Goal: Task Accomplishment & Management: Use online tool/utility

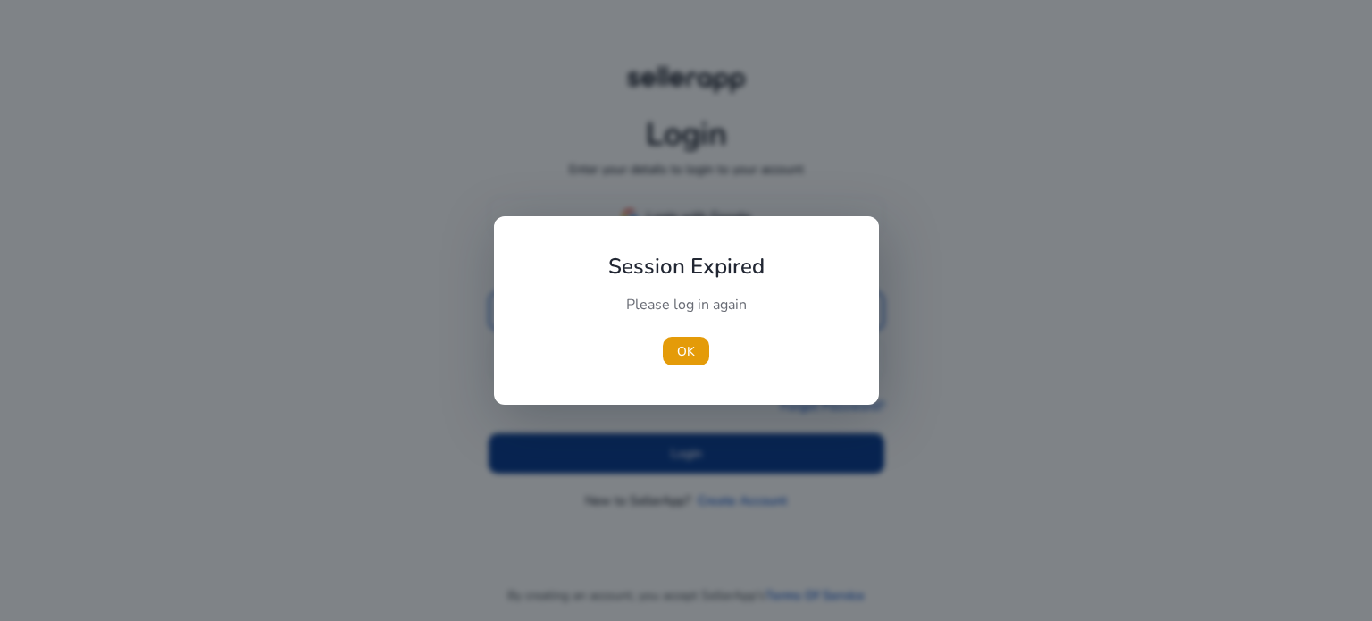
type input "**********"
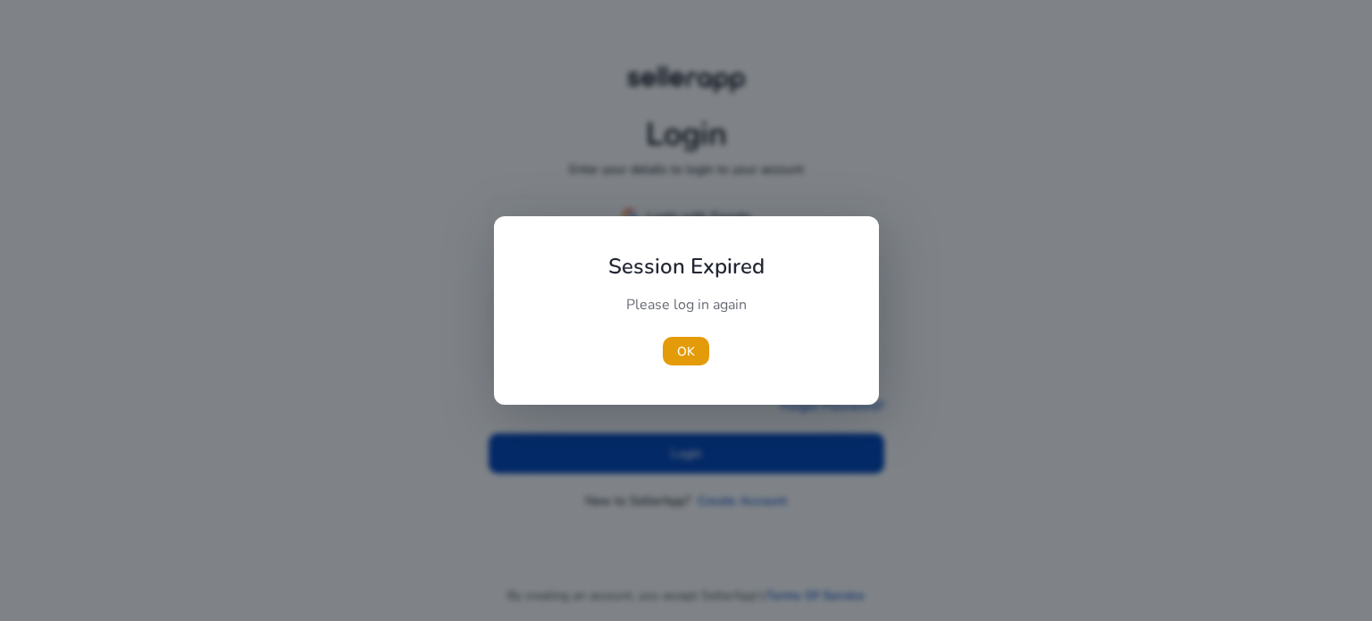
click at [757, 467] on div at bounding box center [686, 310] width 1372 height 621
click at [682, 351] on span "OK" at bounding box center [686, 351] width 18 height 19
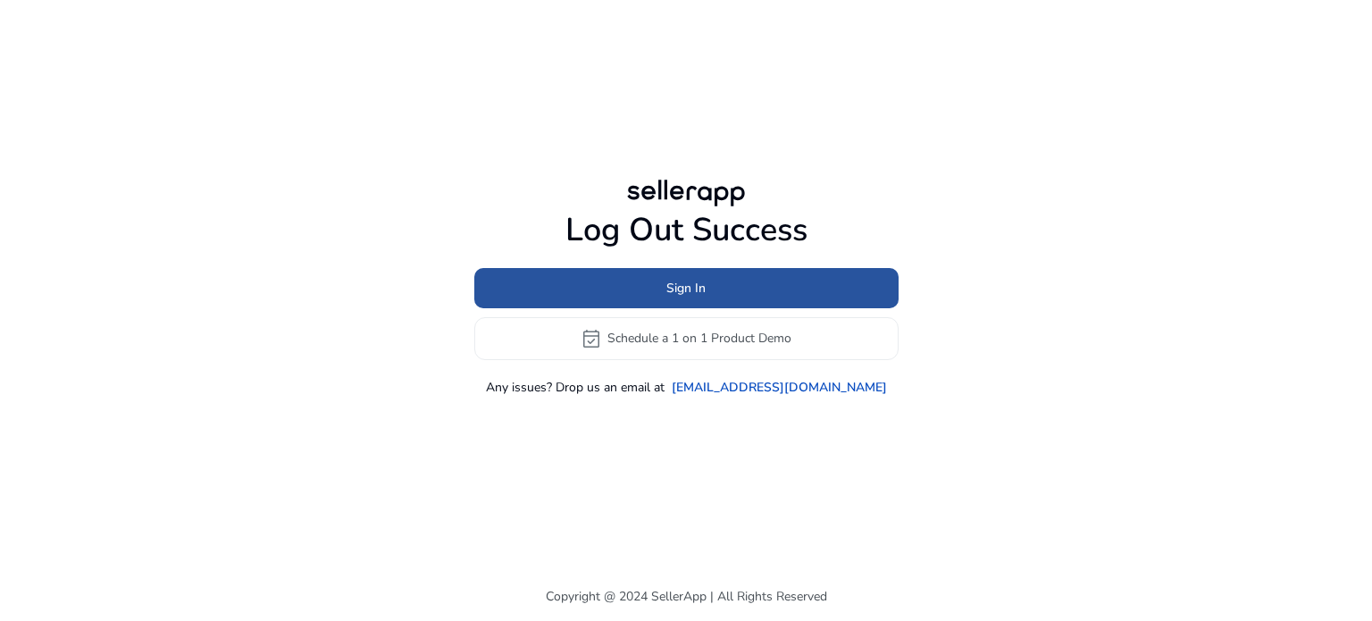
click at [695, 288] on span "Sign In" at bounding box center [685, 288] width 39 height 19
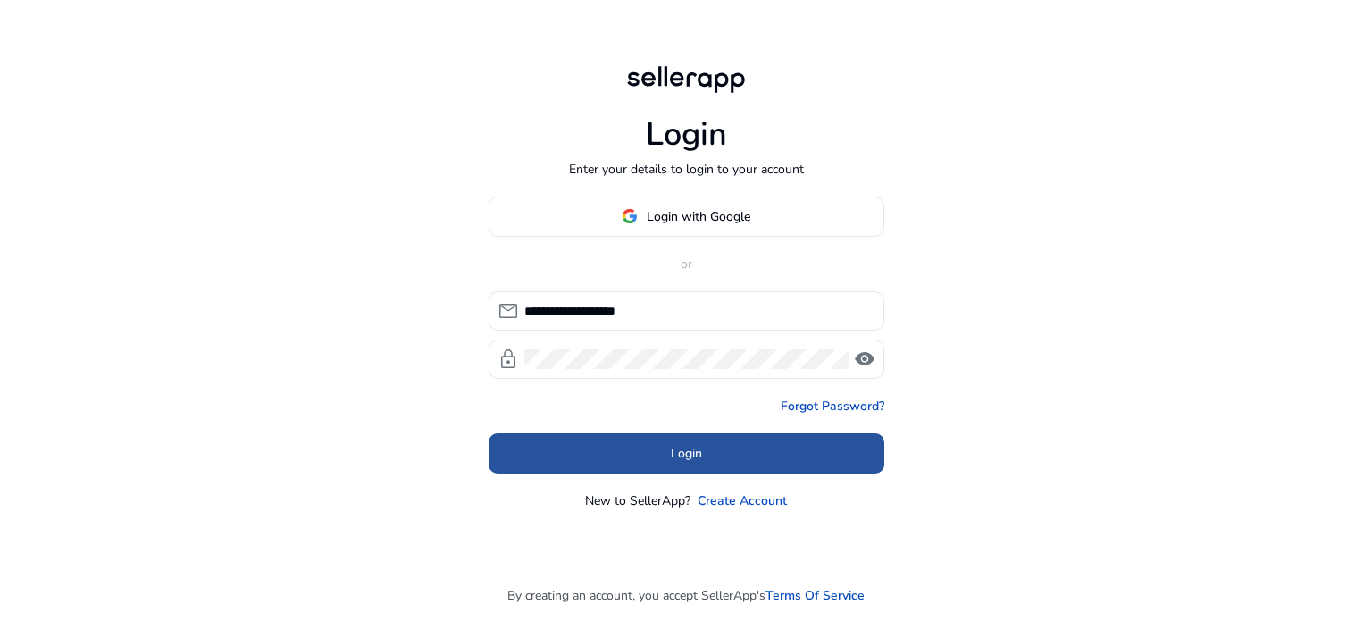
click at [674, 455] on span "Login" at bounding box center [686, 453] width 31 height 19
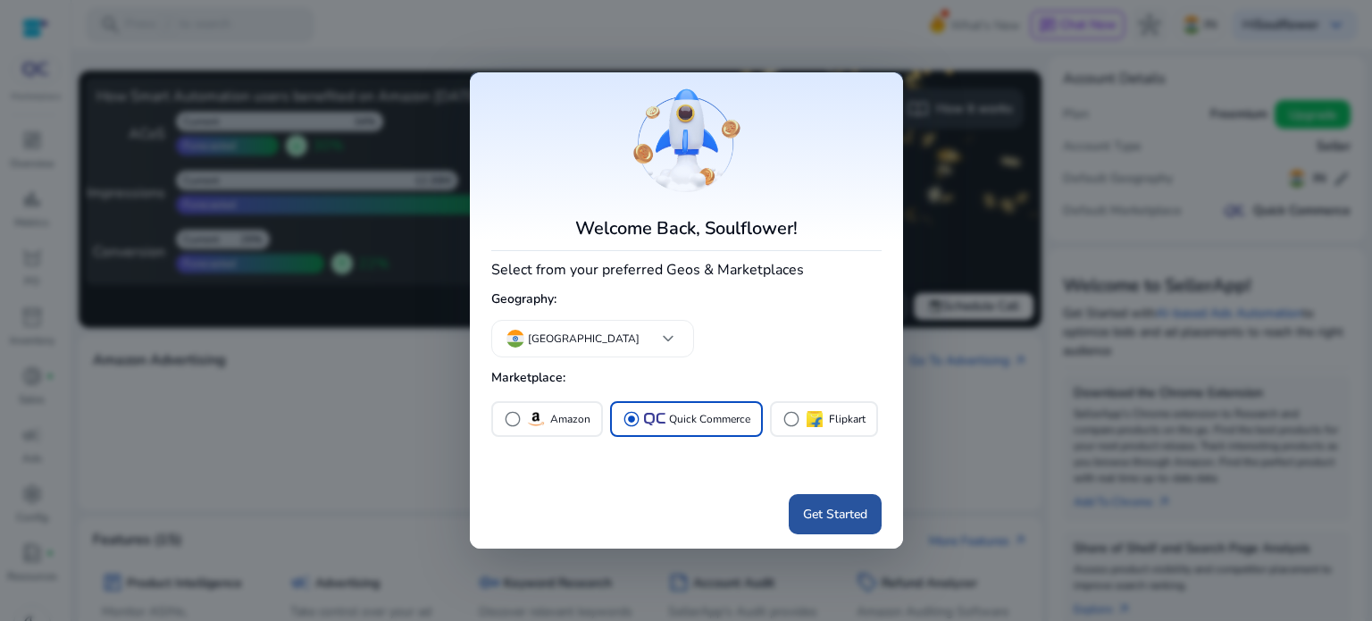
click at [825, 521] on span "Get Started" at bounding box center [835, 514] width 64 height 19
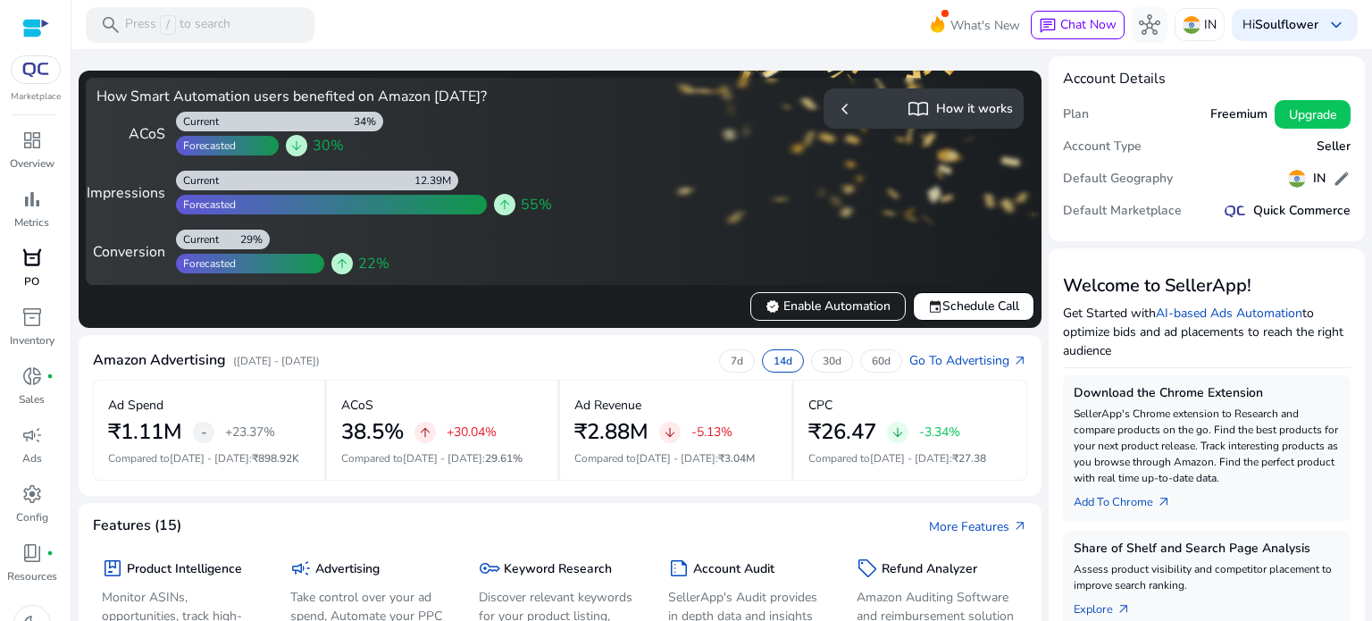
click at [27, 264] on span "orders" at bounding box center [31, 257] width 21 height 21
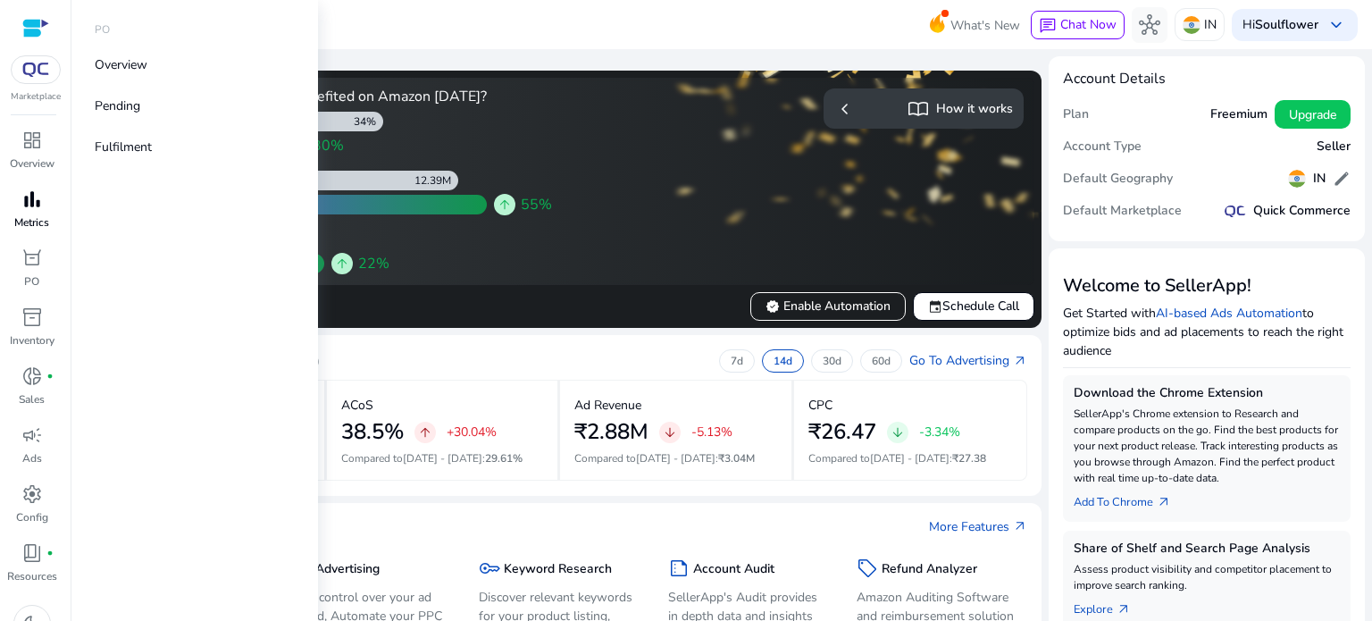
click at [33, 201] on span "bar_chart" at bounding box center [31, 198] width 21 height 21
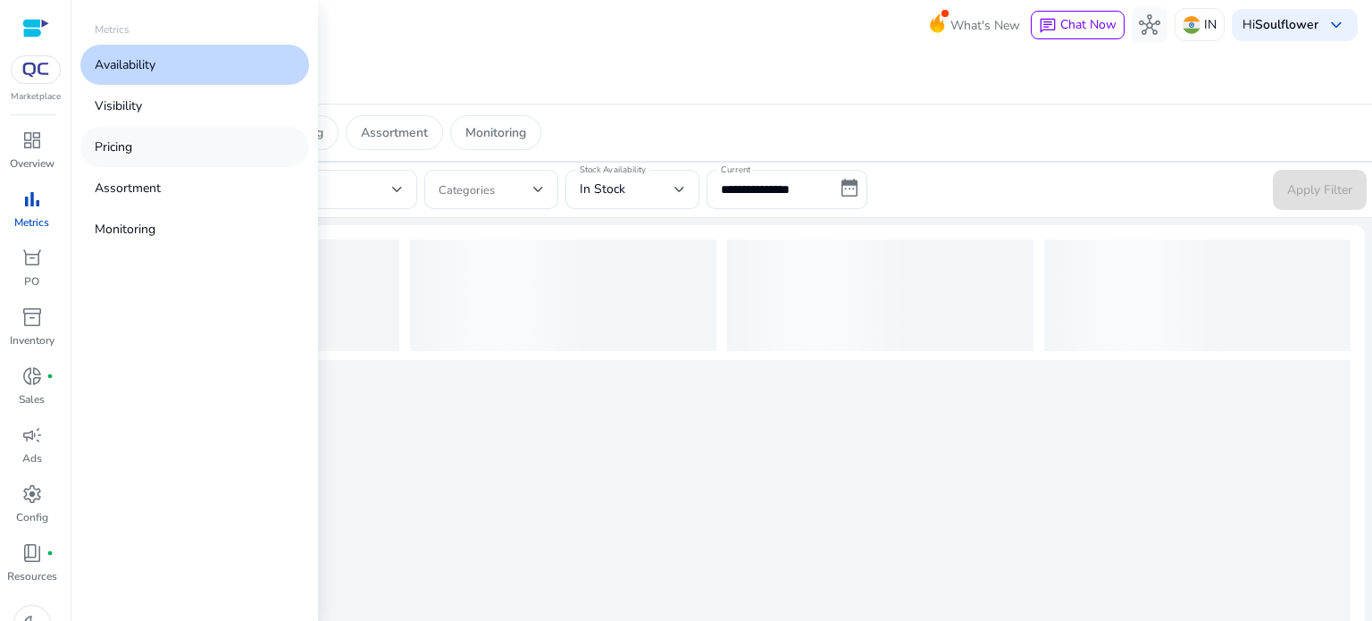
click at [132, 133] on link "Pricing" at bounding box center [194, 147] width 229 height 40
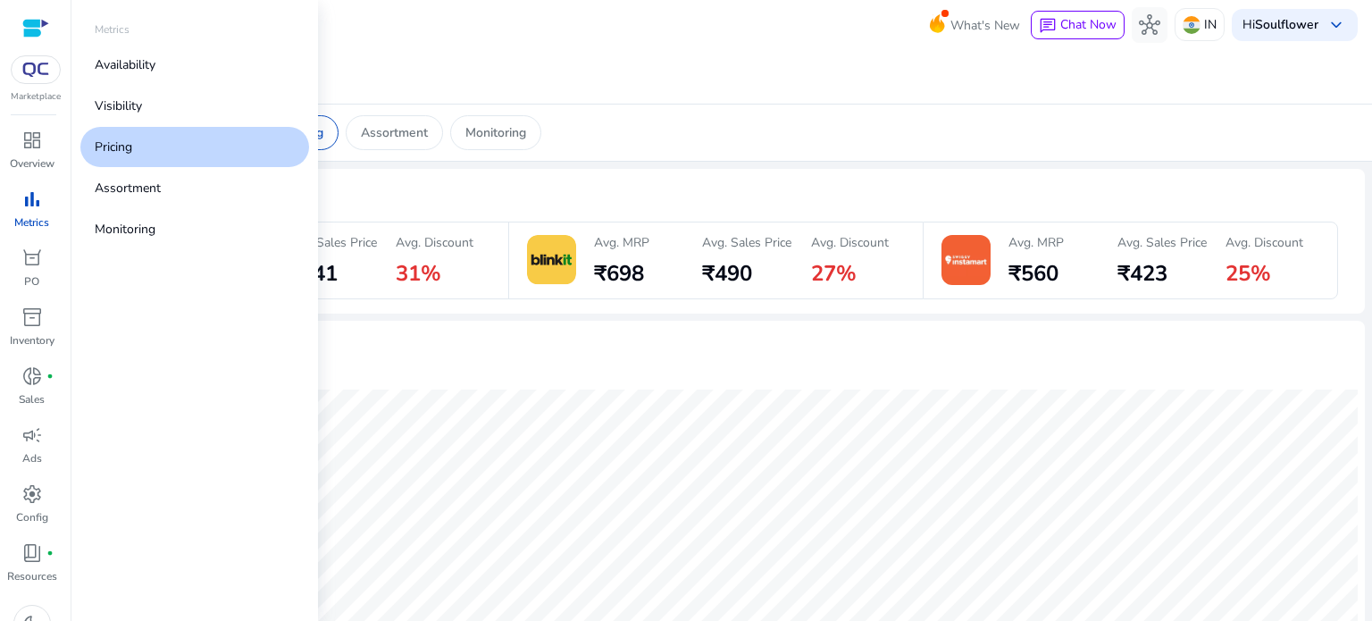
click at [25, 196] on span "bar_chart" at bounding box center [31, 198] width 21 height 21
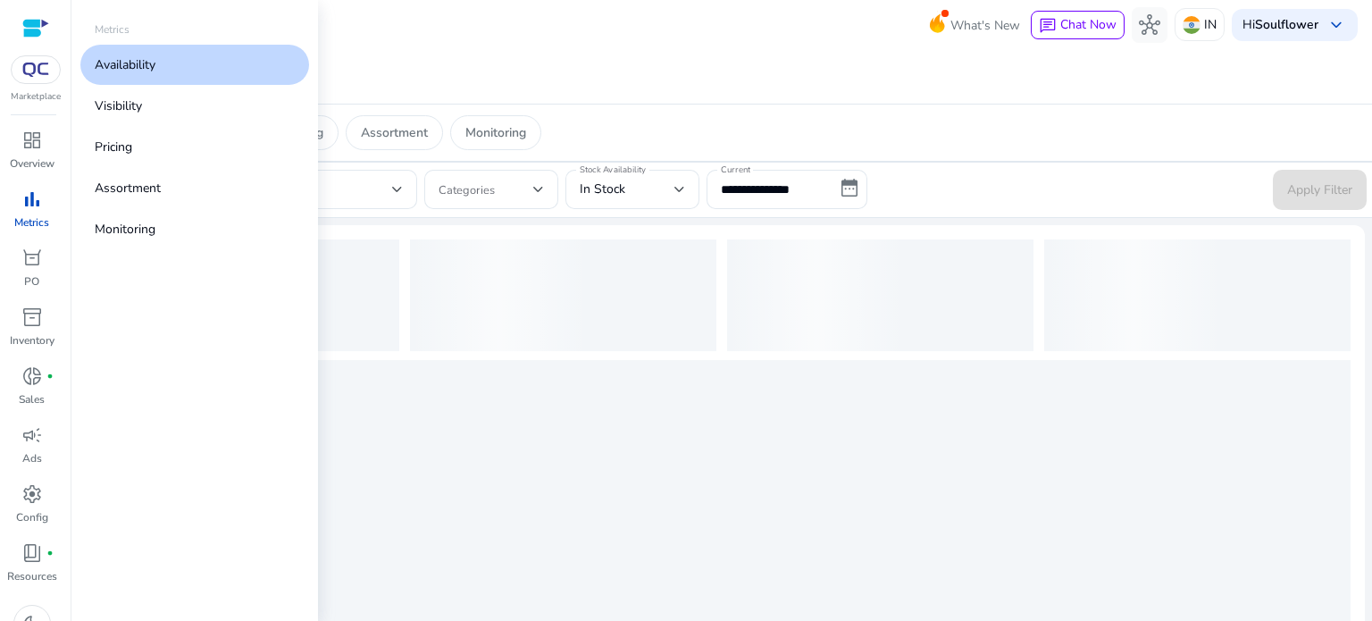
click at [132, 73] on p "Availability" at bounding box center [125, 64] width 61 height 19
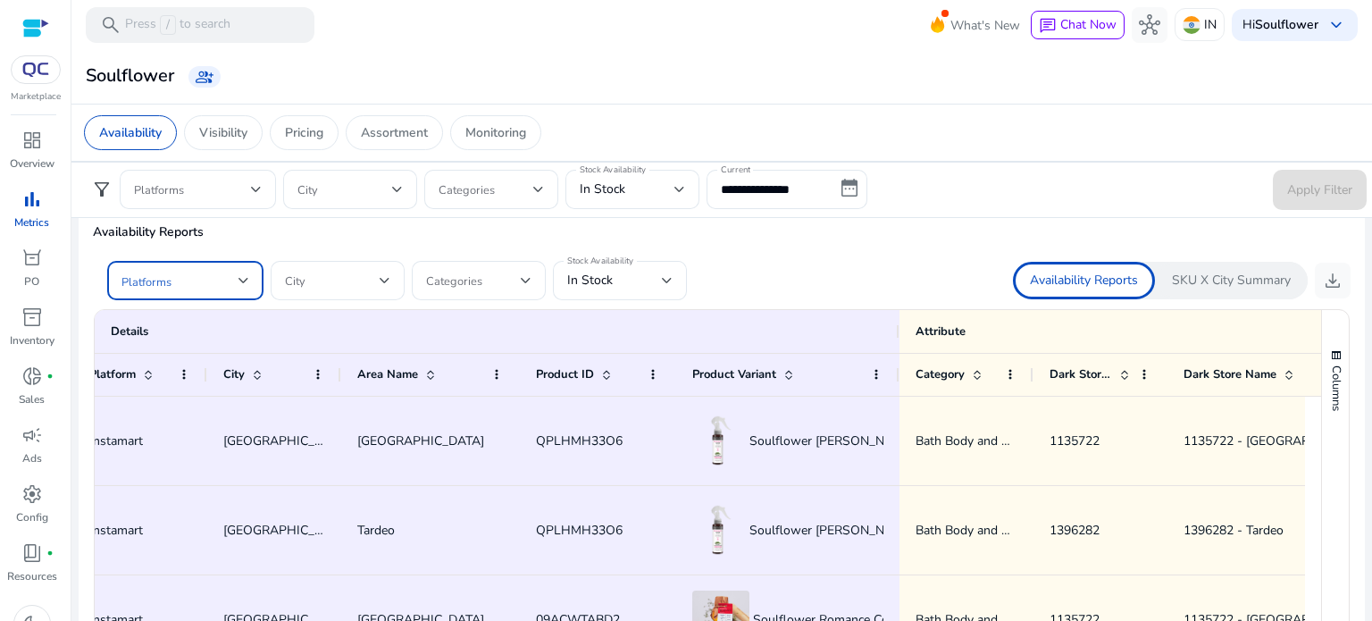
click at [248, 287] on div at bounding box center [243, 280] width 11 height 21
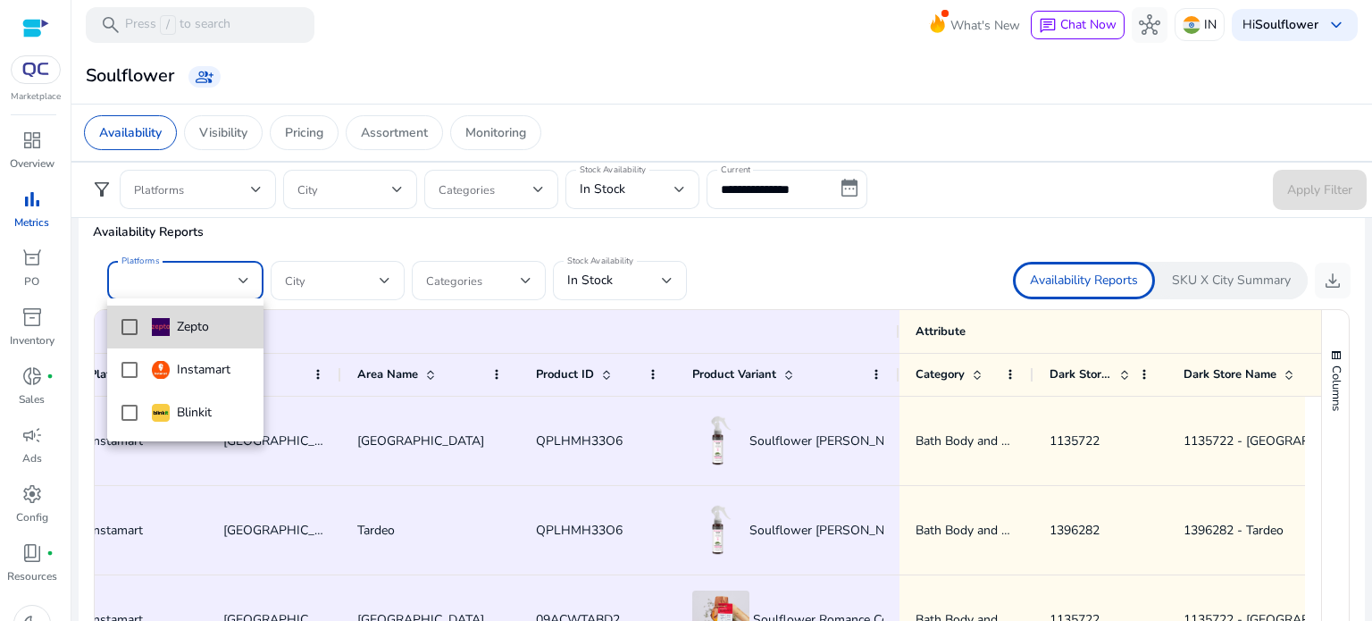
click at [126, 328] on mat-pseudo-checkbox at bounding box center [129, 327] width 16 height 16
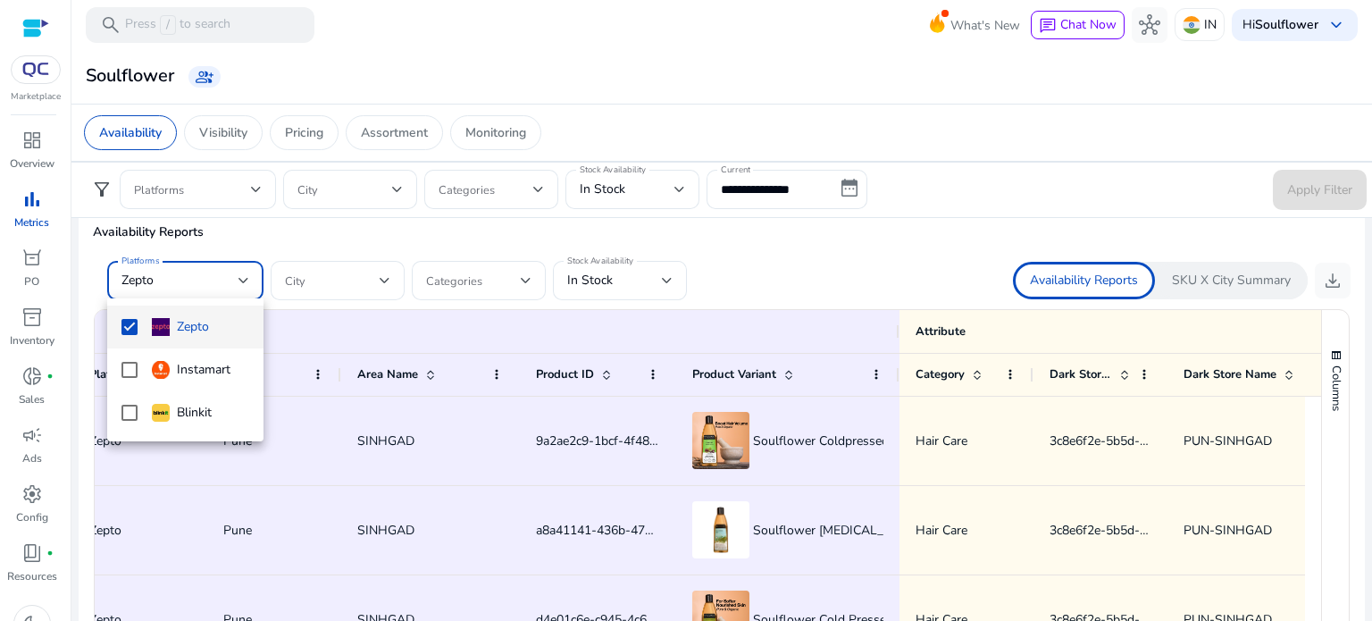
click at [840, 268] on div at bounding box center [686, 310] width 1372 height 621
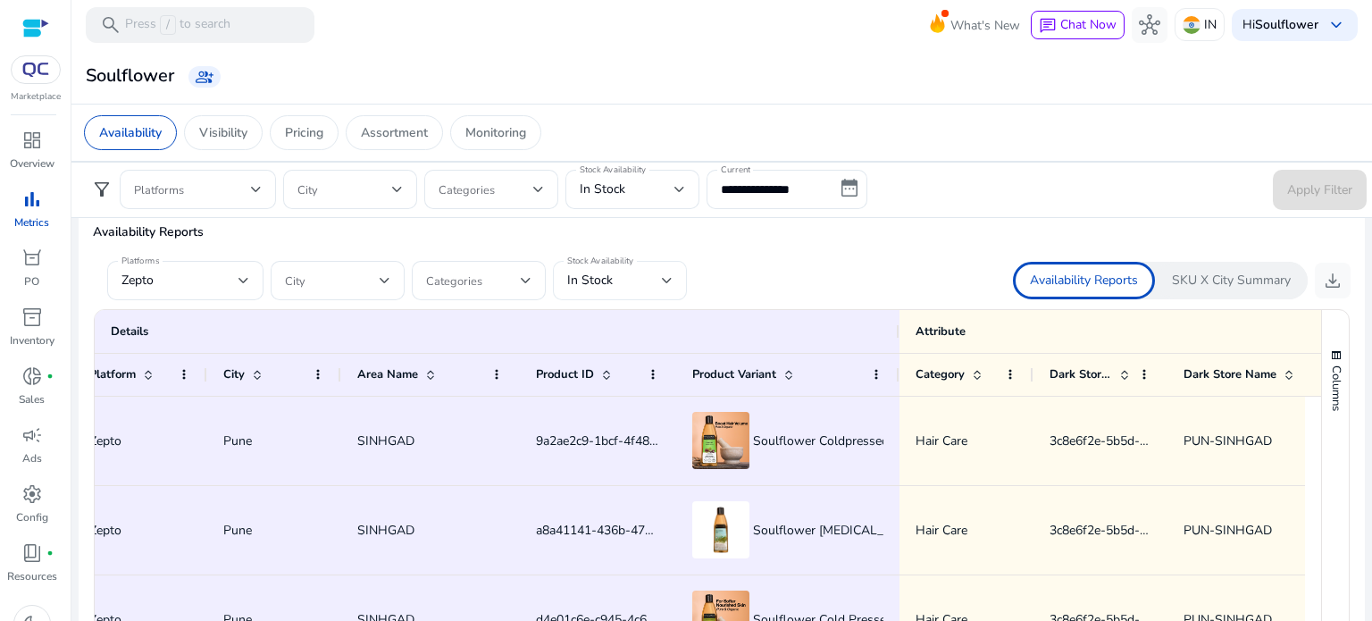
click at [644, 278] on div "In Stock" at bounding box center [614, 281] width 95 height 20
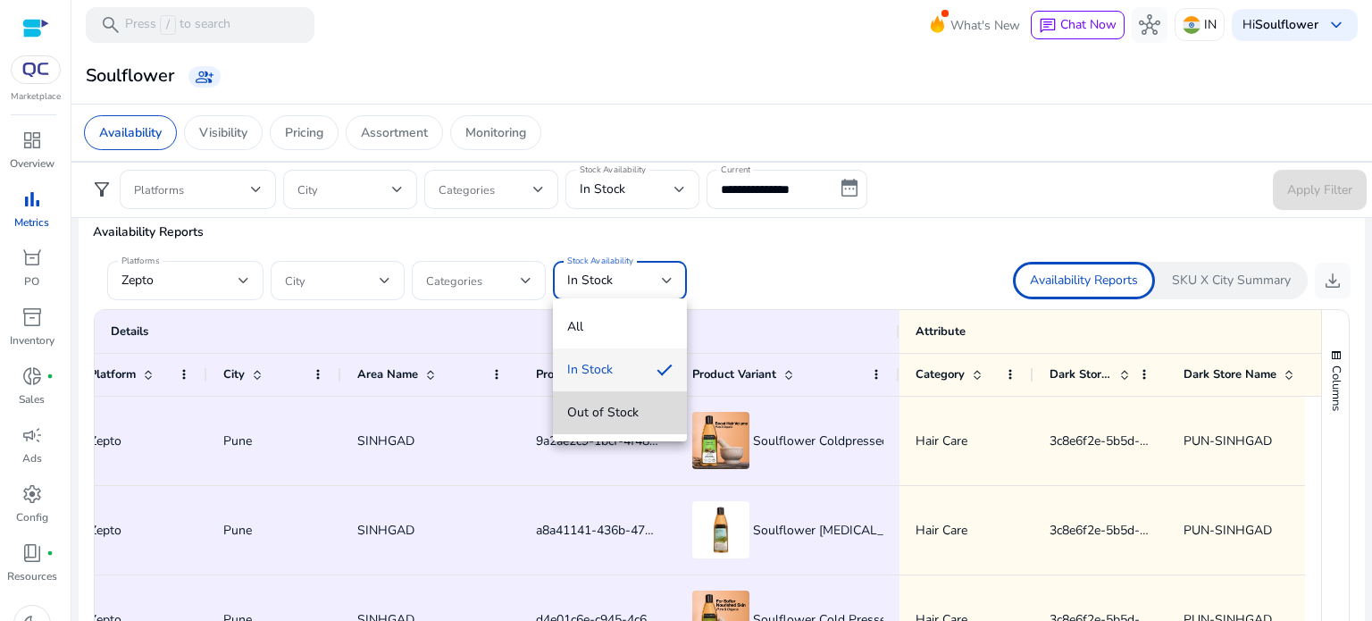
click at [627, 414] on span "Out of Stock" at bounding box center [619, 413] width 105 height 20
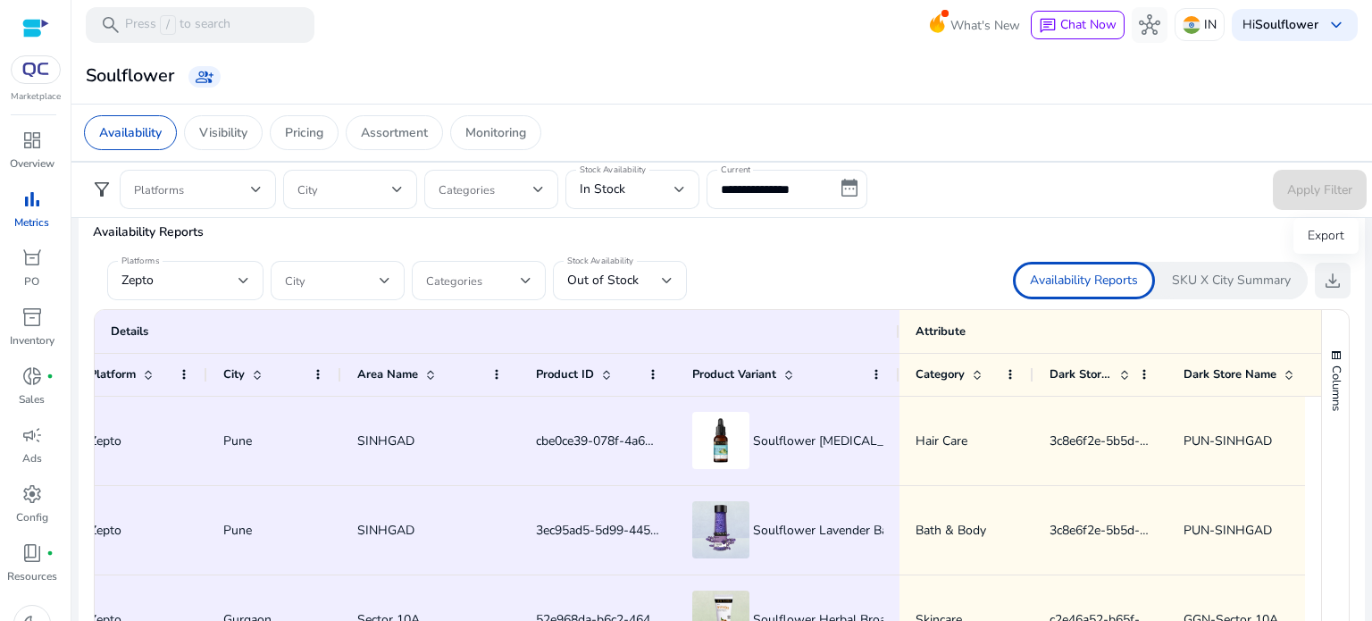
click at [1329, 280] on span "download" at bounding box center [1332, 280] width 21 height 21
